Goal: Find contact information: Find contact information

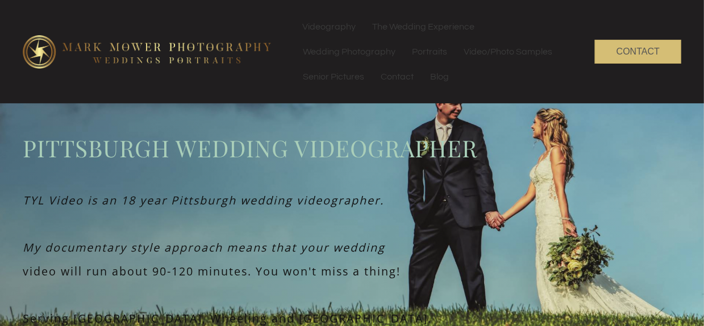
click at [631, 48] on span "Contact" at bounding box center [638, 52] width 43 height 10
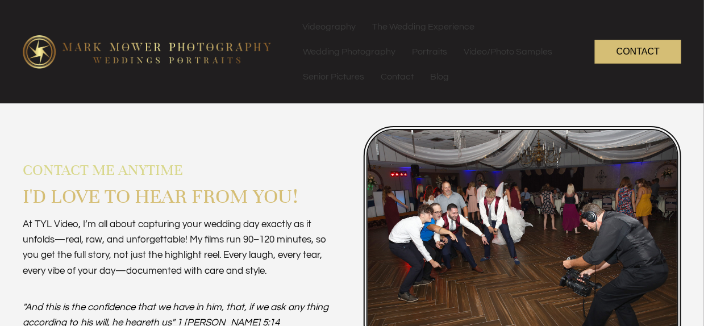
click at [631, 48] on span "Contact" at bounding box center [638, 52] width 43 height 10
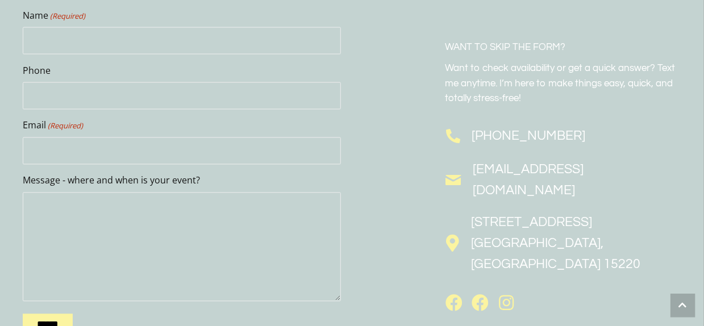
scroll to position [718, 0]
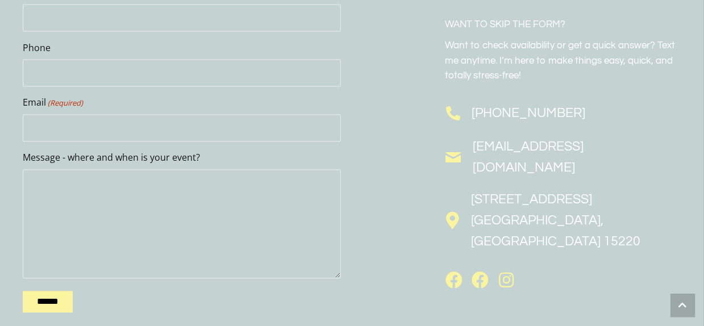
drag, startPoint x: 612, startPoint y: 163, endPoint x: 472, endPoint y: 164, distance: 139.3
click at [472, 164] on div "[EMAIL_ADDRESS][DOMAIN_NAME]" at bounding box center [563, 160] width 236 height 47
copy link "[EMAIL_ADDRESS][DOMAIN_NAME]"
